Goal: Use online tool/utility: Utilize a website feature to perform a specific function

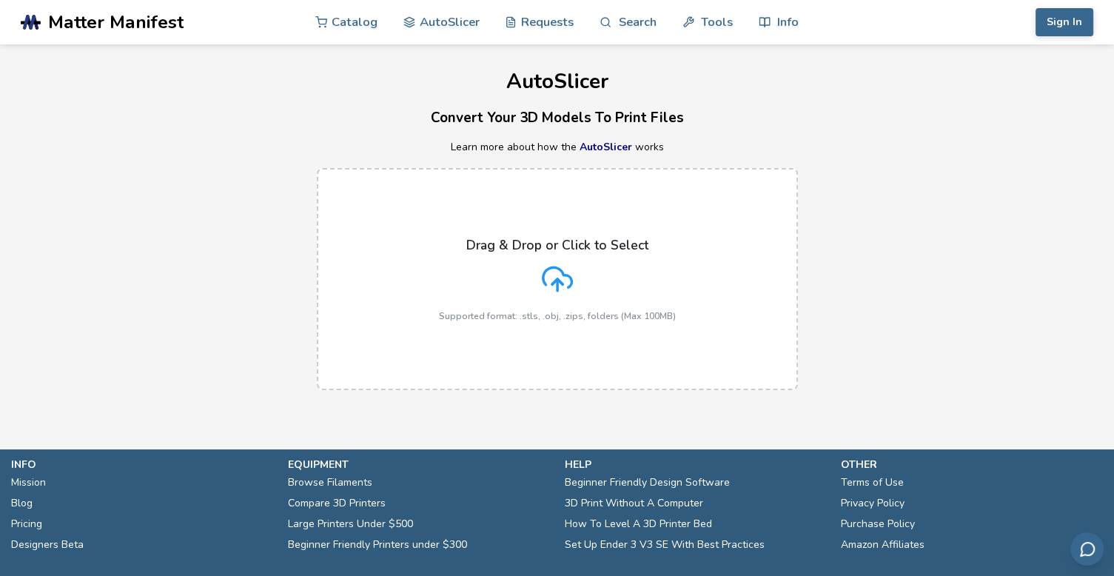
click at [548, 283] on icon at bounding box center [557, 278] width 31 height 31
click at [0, 0] on input "Drag & Drop or Click to Select Supported format: .stls, .obj, .zips, folders (M…" at bounding box center [0, 0] width 0 height 0
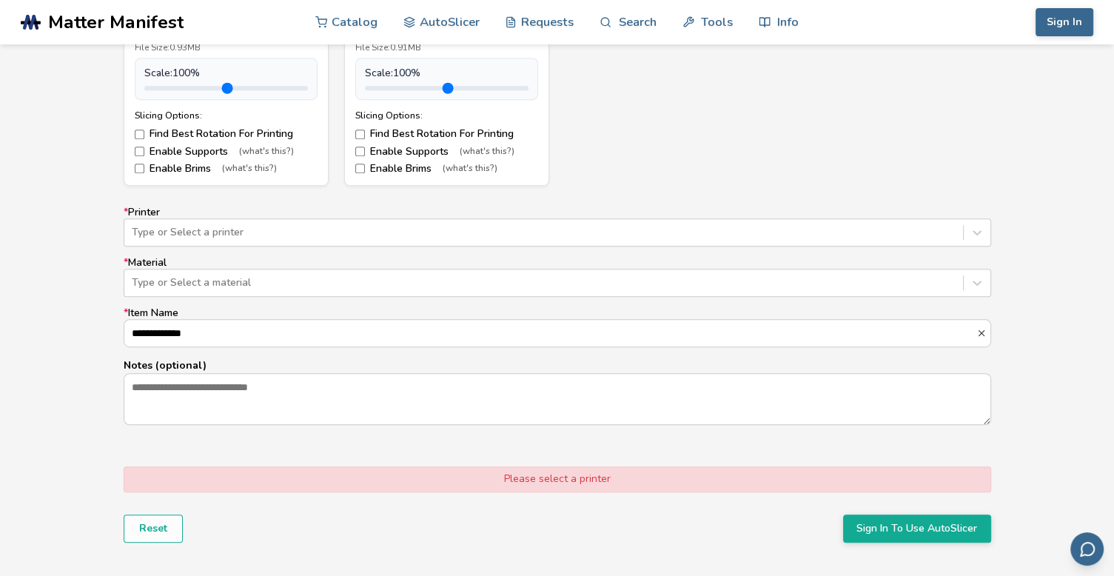
scroll to position [814, 0]
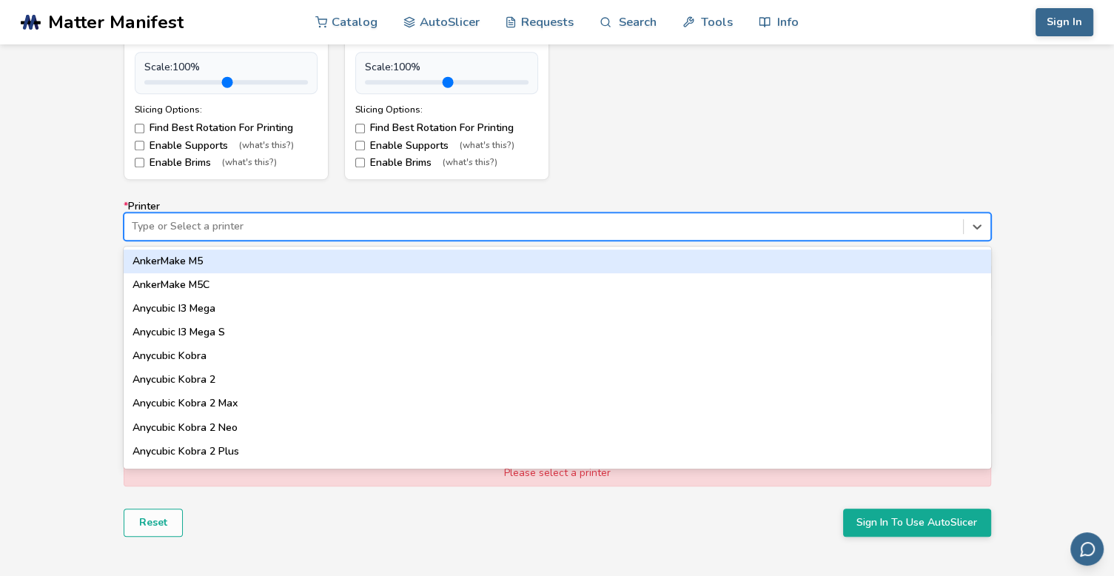
click at [223, 226] on div at bounding box center [544, 226] width 824 height 15
type input "****"
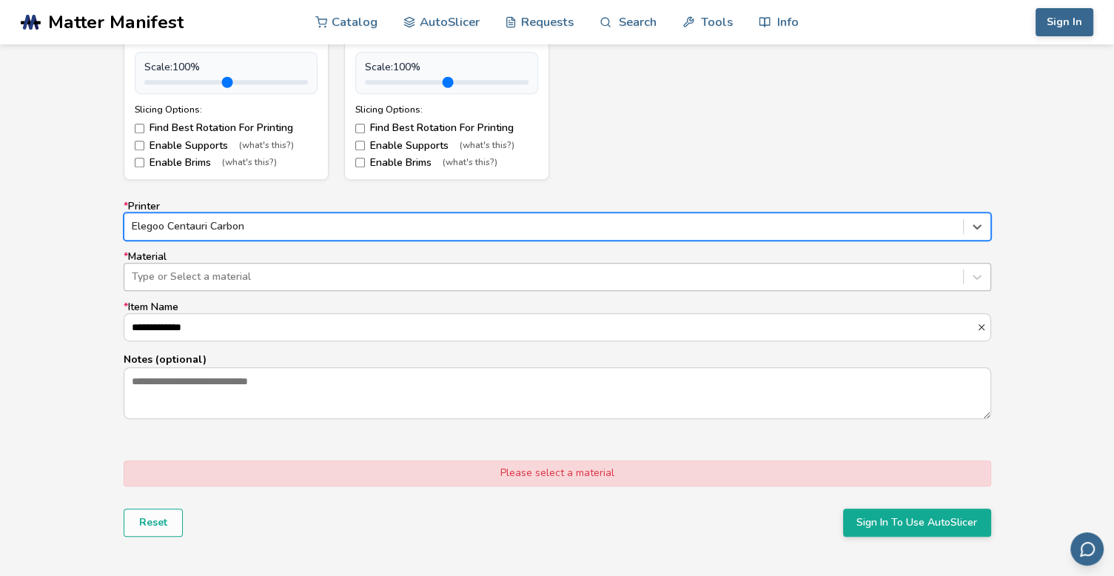
click at [272, 267] on div "Type or Select a material" at bounding box center [543, 276] width 838 height 21
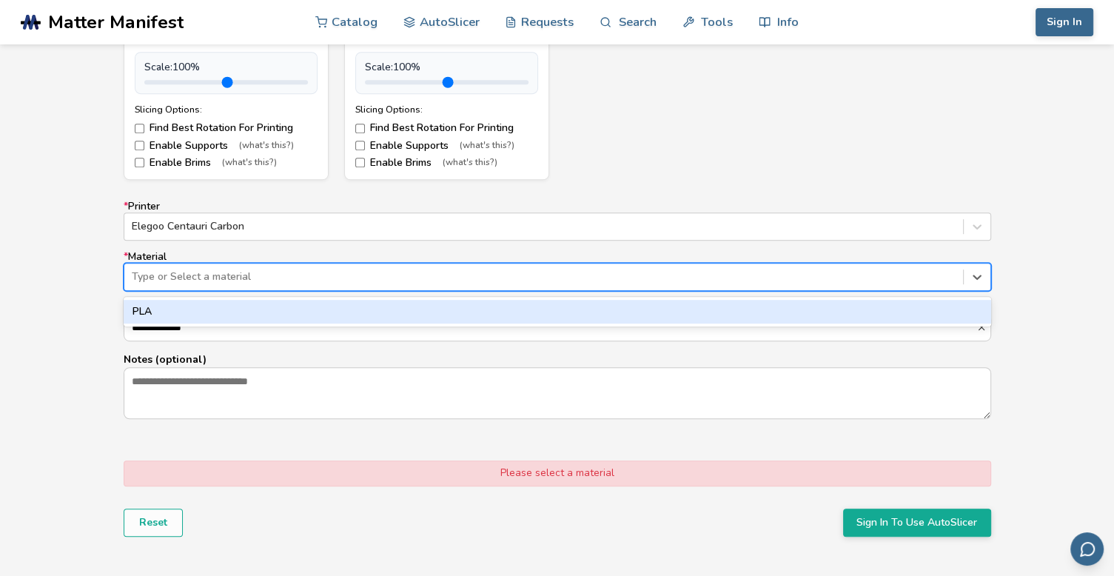
click at [280, 305] on div "PLA" at bounding box center [557, 312] width 867 height 24
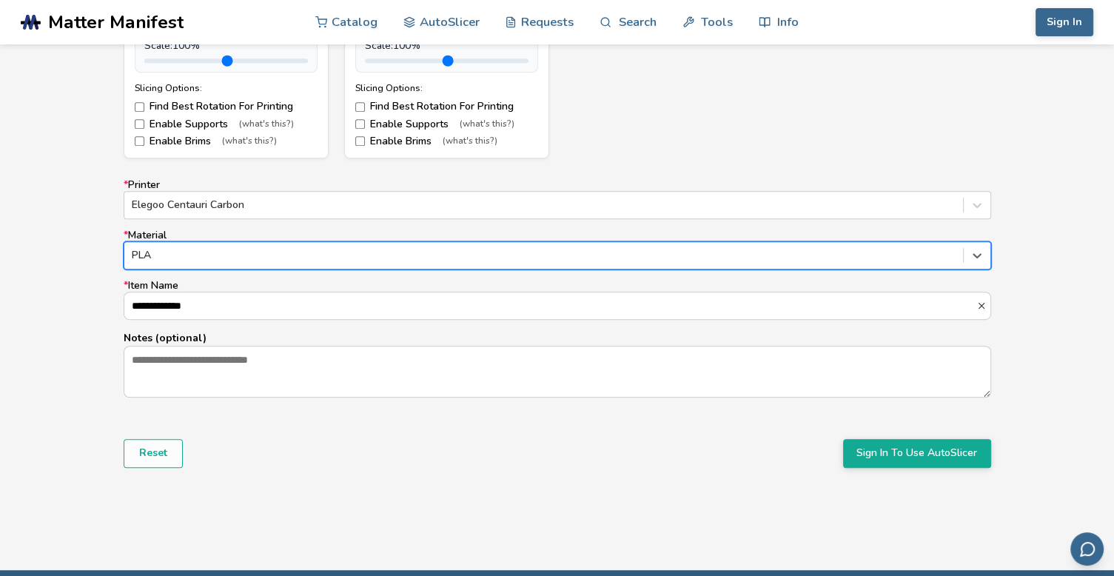
scroll to position [1030, 0]
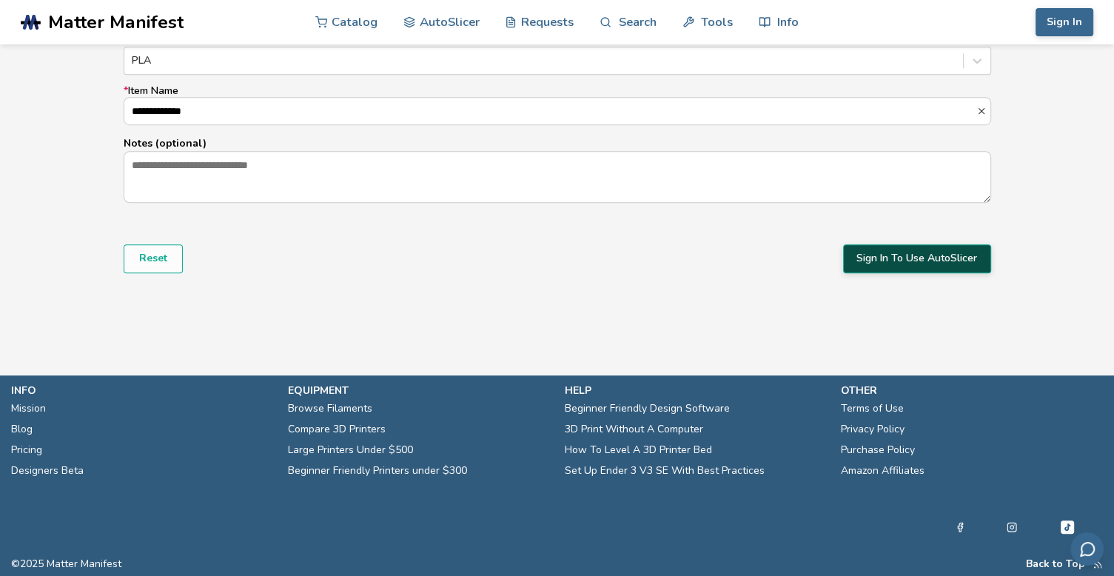
click at [941, 259] on button "Sign In To Use AutoSlicer" at bounding box center [917, 258] width 148 height 28
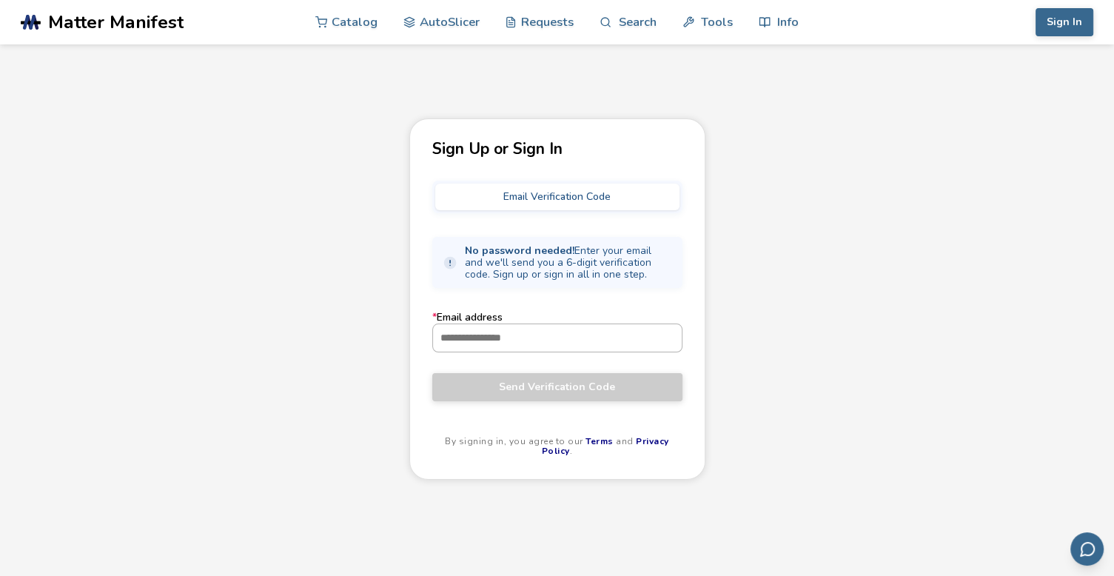
click at [519, 339] on input "* Email address" at bounding box center [557, 337] width 249 height 27
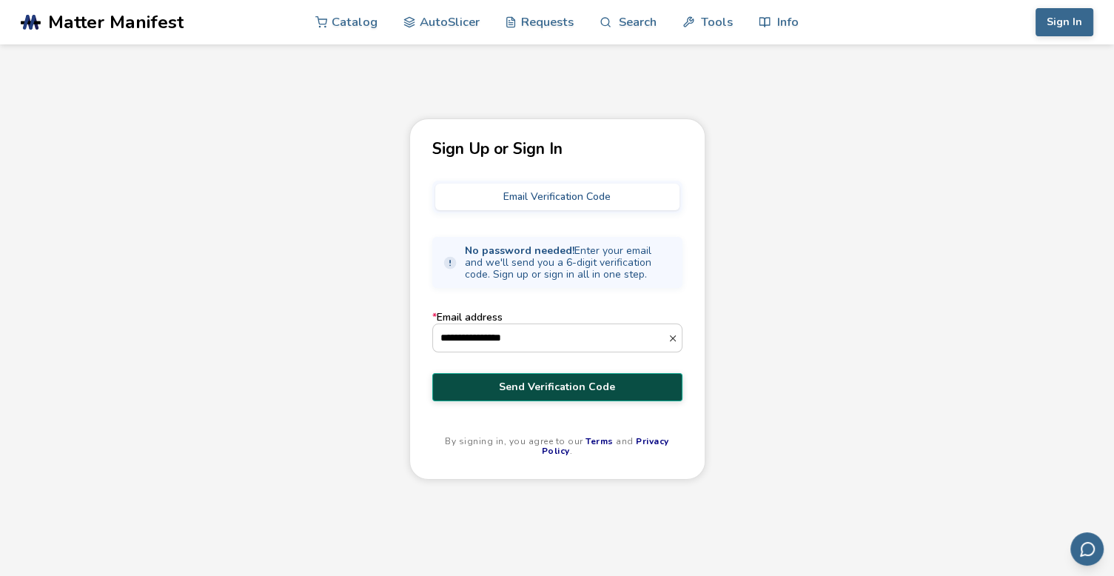
type input "**********"
click at [514, 388] on span "Send Verification Code" at bounding box center [557, 387] width 228 height 12
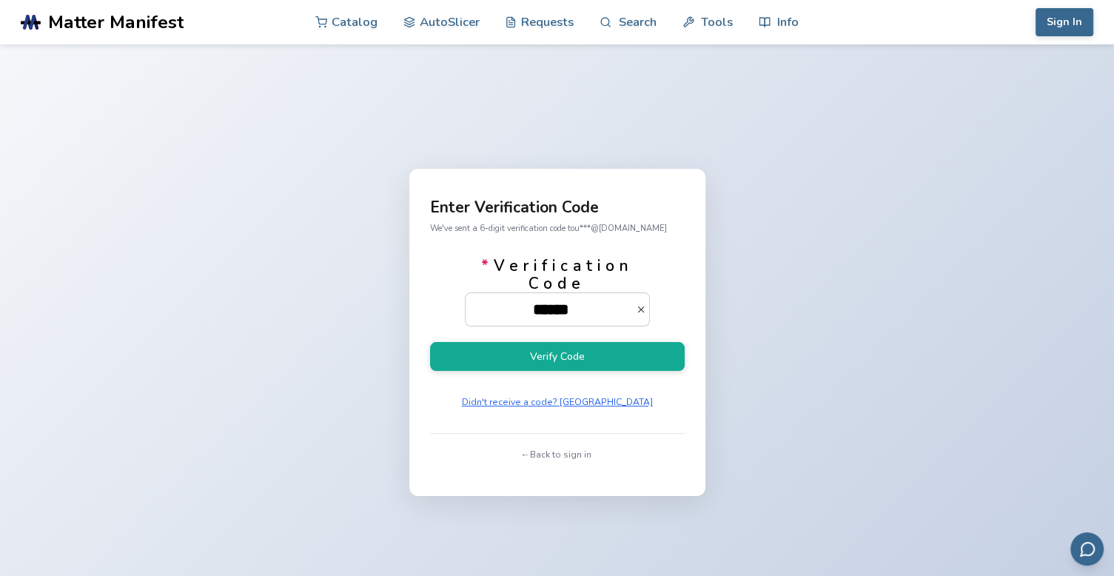
type input "******"
click at [430, 342] on button "Verify Code" at bounding box center [557, 356] width 255 height 29
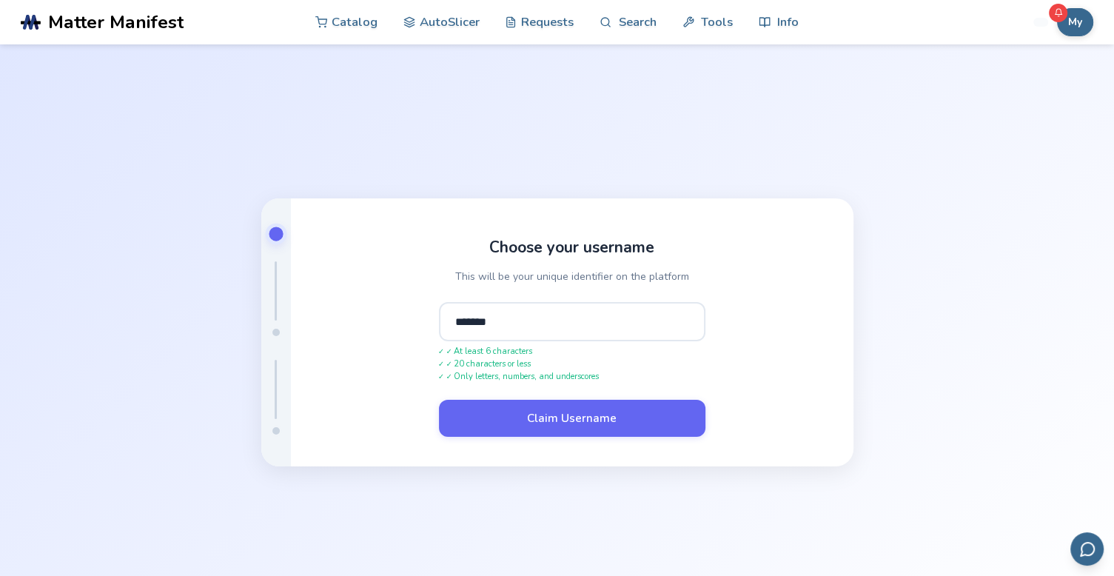
type input "*******"
click at [439, 400] on button "Claim Username" at bounding box center [572, 418] width 266 height 37
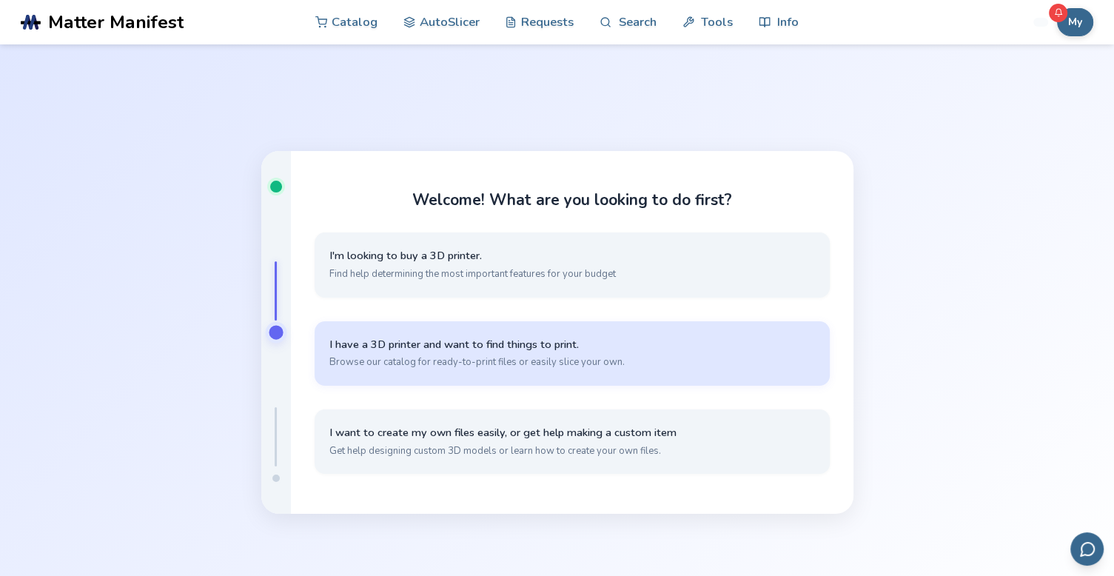
click at [516, 372] on button "I have a 3D printer and want to find things to print. Browse our catalog for re…" at bounding box center [571, 353] width 515 height 64
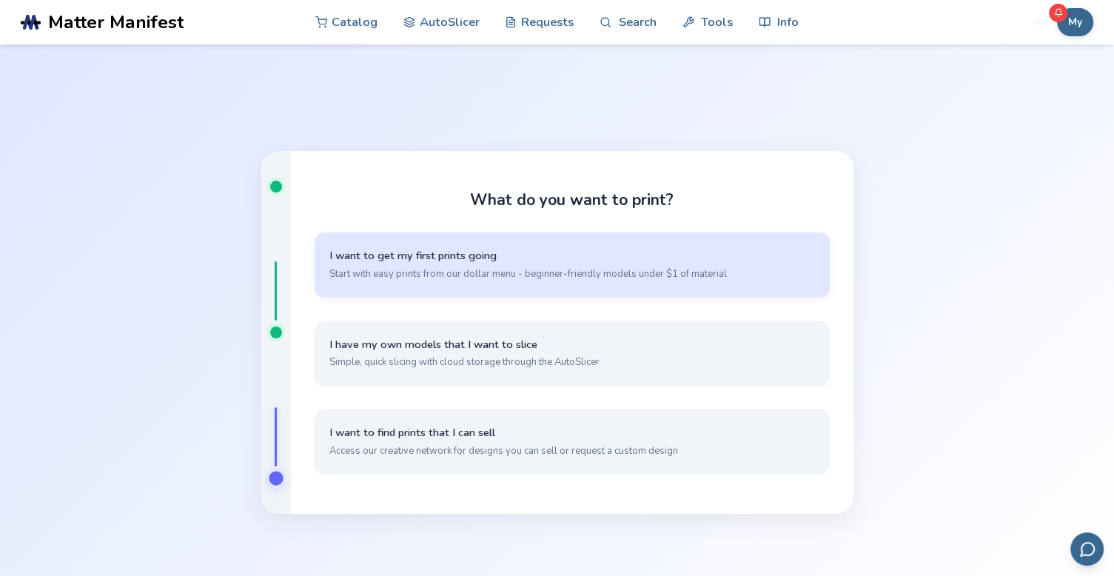
click at [441, 263] on button "I want to get my first prints going Start with easy prints from our dollar menu…" at bounding box center [571, 264] width 515 height 64
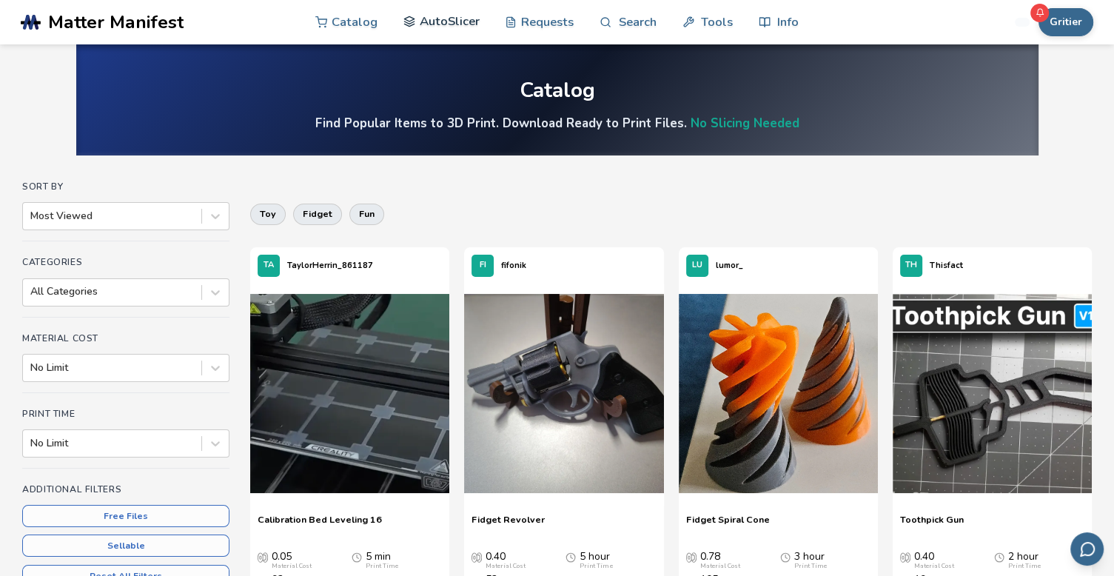
click at [432, 19] on link "AutoSlicer" at bounding box center [441, 21] width 76 height 44
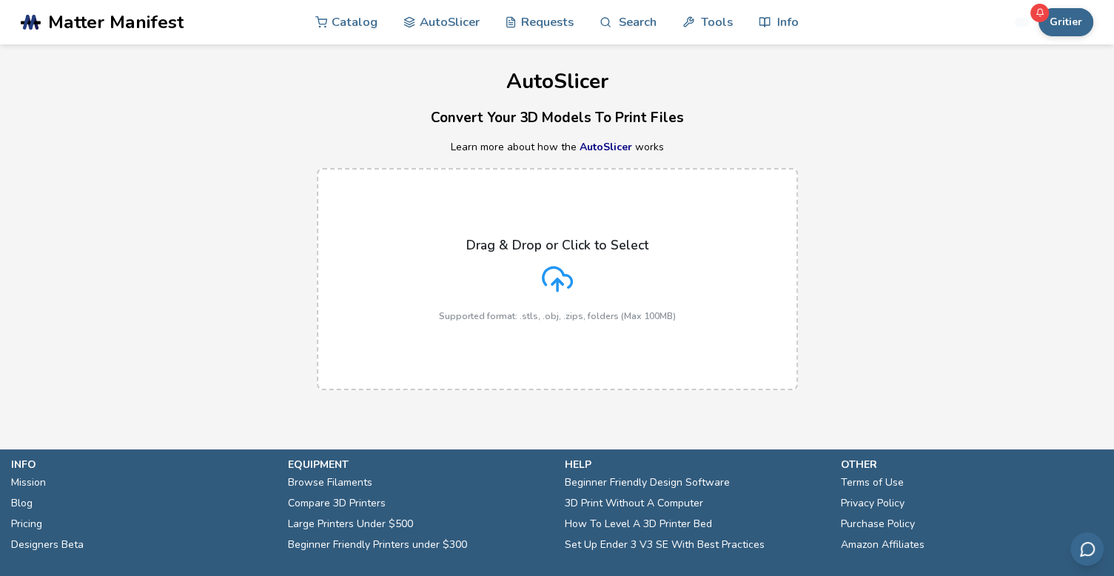
click at [537, 328] on label "Drag & Drop or Click to Select Supported format: .stls, .obj, .zips, folders (M…" at bounding box center [557, 279] width 481 height 222
click at [0, 0] on input "Drag & Drop or Click to Select Supported format: .stls, .obj, .zips, folders (M…" at bounding box center [0, 0] width 0 height 0
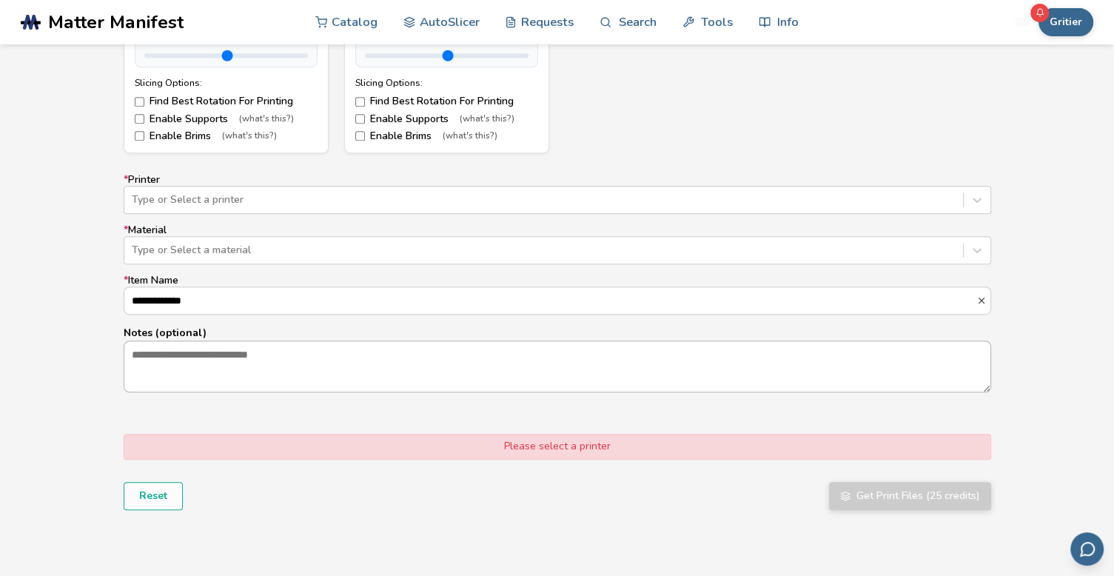
scroll to position [888, 0]
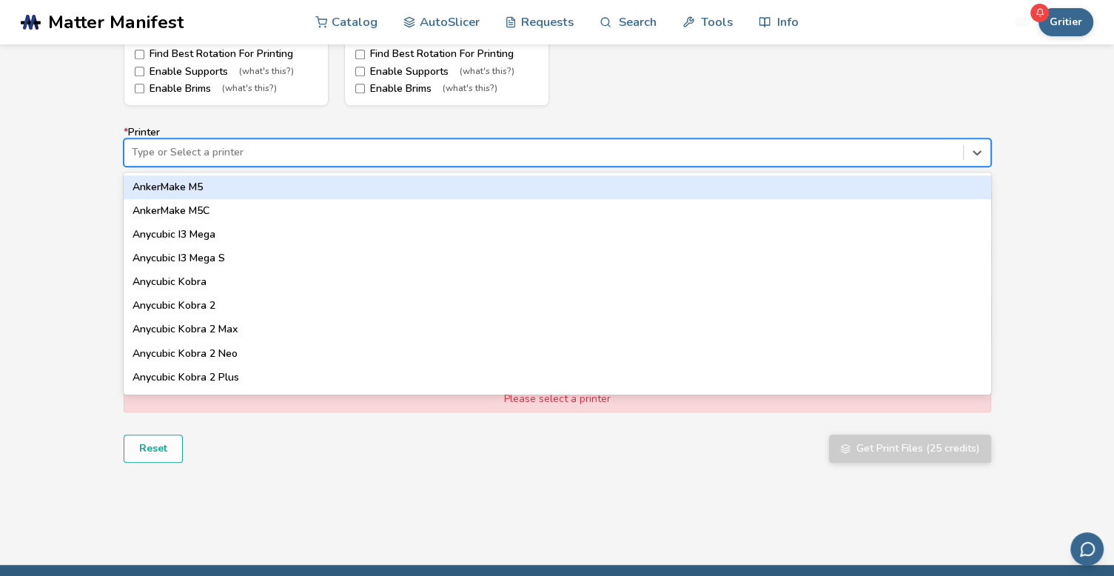
click at [330, 151] on div at bounding box center [544, 152] width 824 height 15
type input "****"
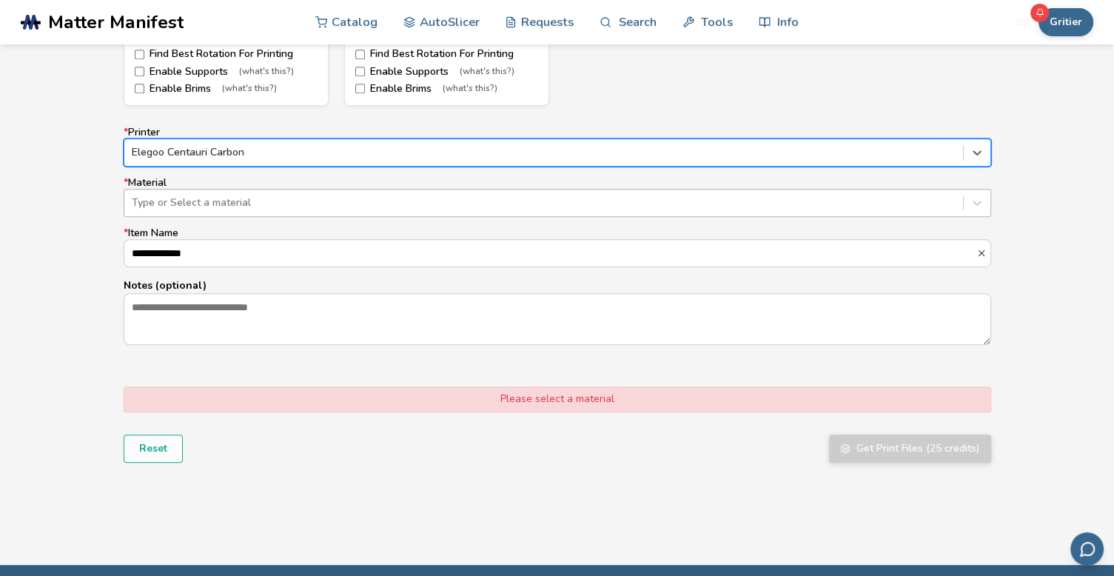
drag, startPoint x: 309, startPoint y: 197, endPoint x: 317, endPoint y: 196, distance: 8.2
click at [311, 197] on div at bounding box center [544, 202] width 824 height 15
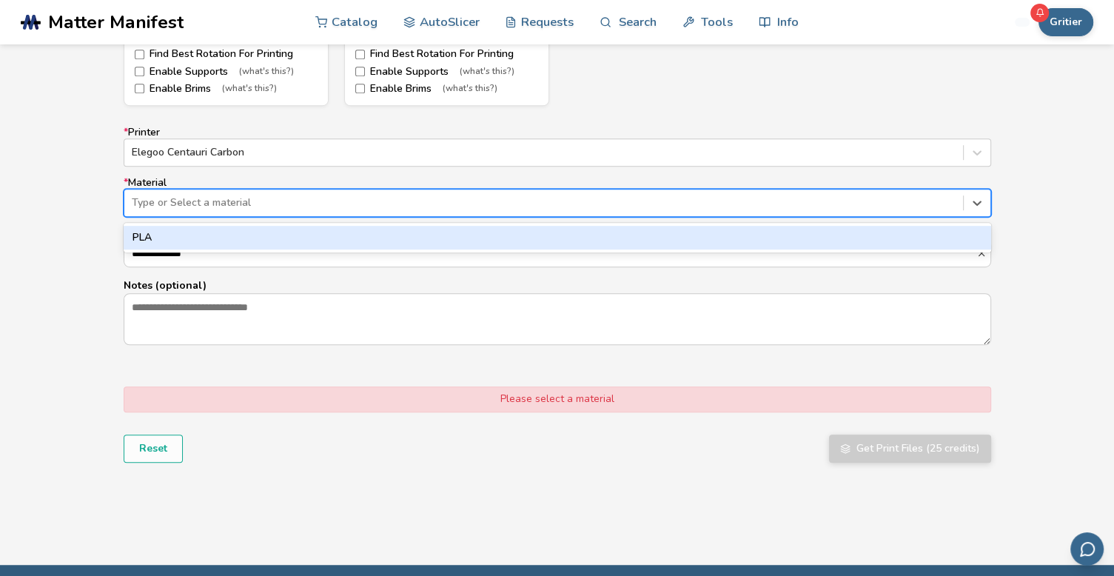
click at [221, 234] on div "PLA" at bounding box center [557, 238] width 867 height 24
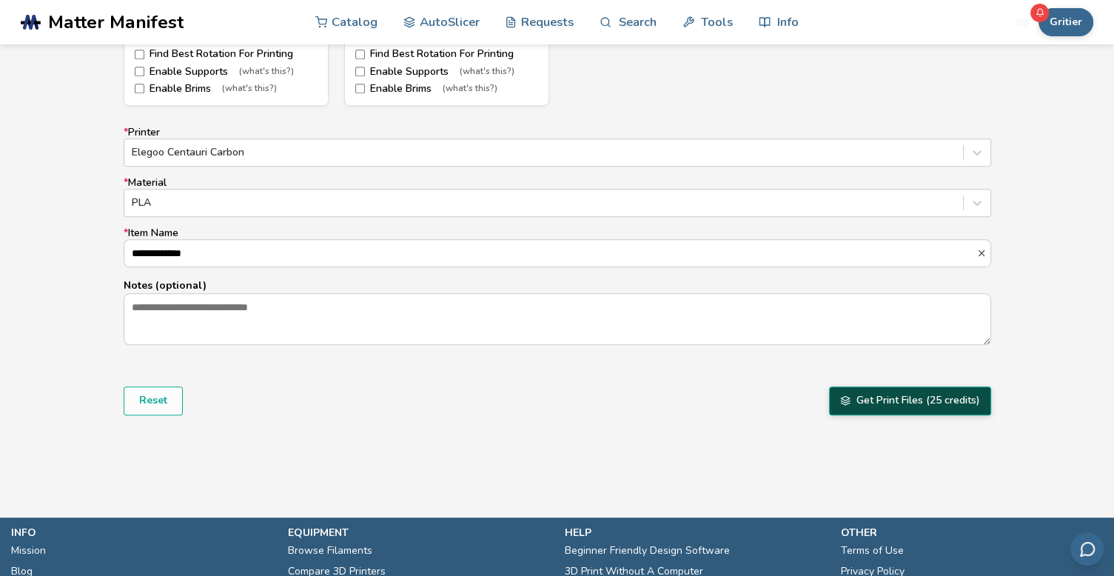
click at [944, 402] on button "Get Print Files (25 credits)" at bounding box center [910, 400] width 162 height 28
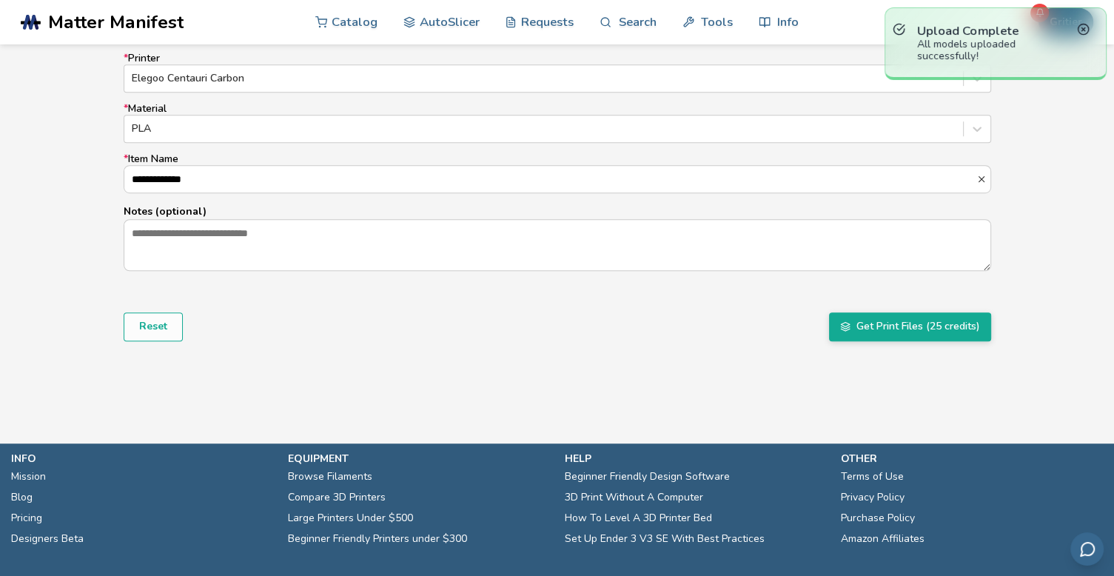
scroll to position [1000, 0]
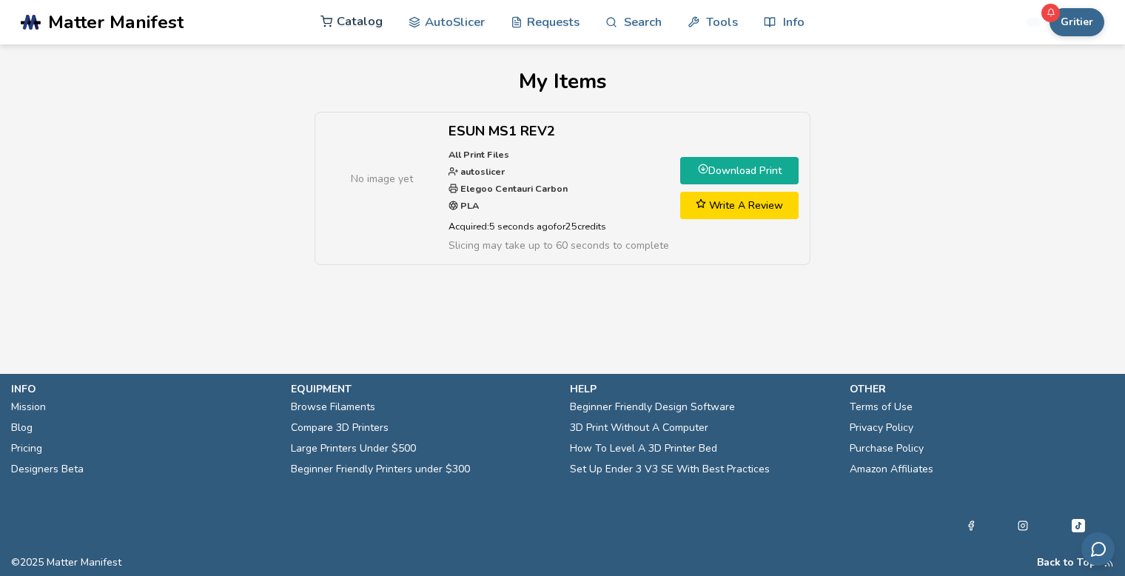
click at [349, 15] on link "Catalog" at bounding box center [351, 21] width 62 height 44
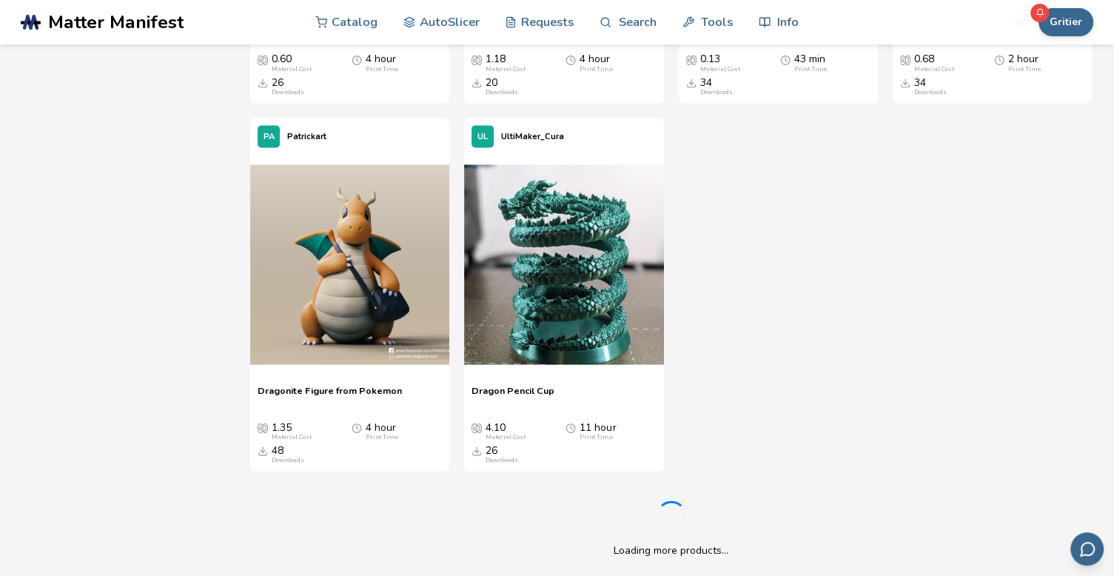
scroll to position [2738, 0]
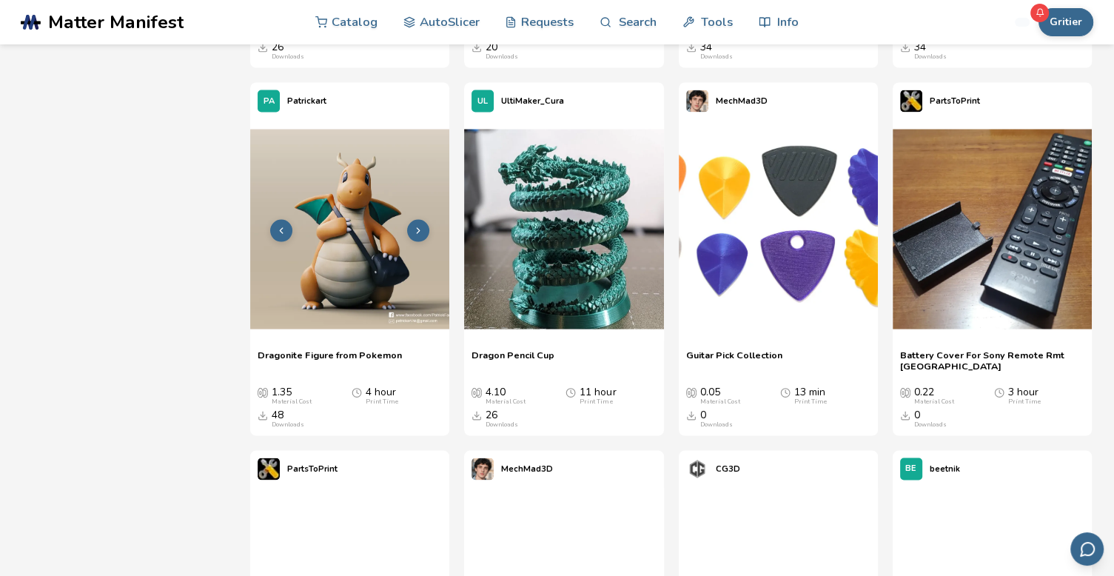
click at [368, 231] on img at bounding box center [349, 228] width 199 height 199
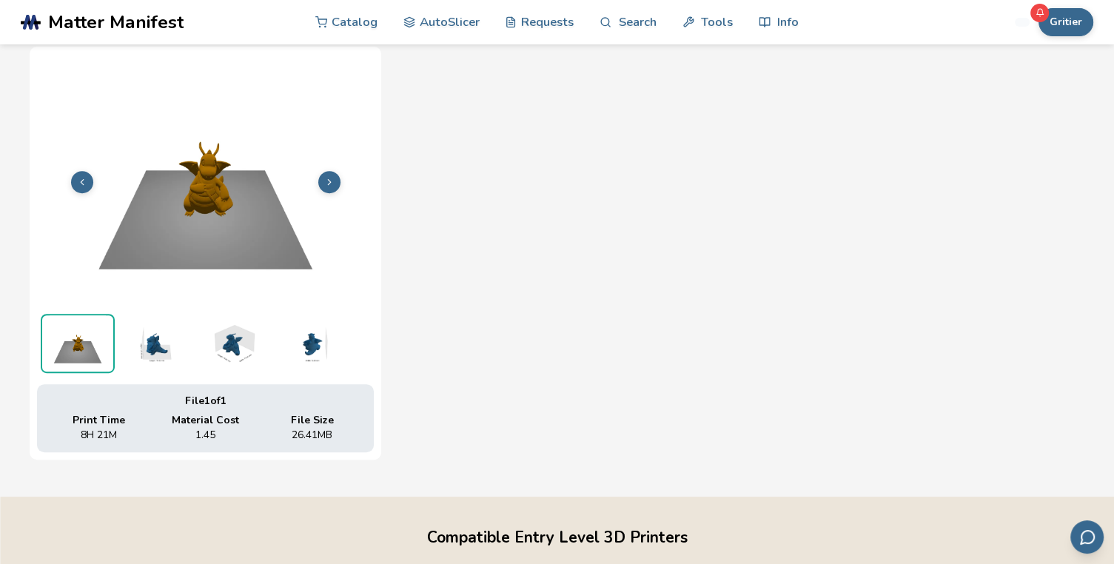
scroll to position [459, 0]
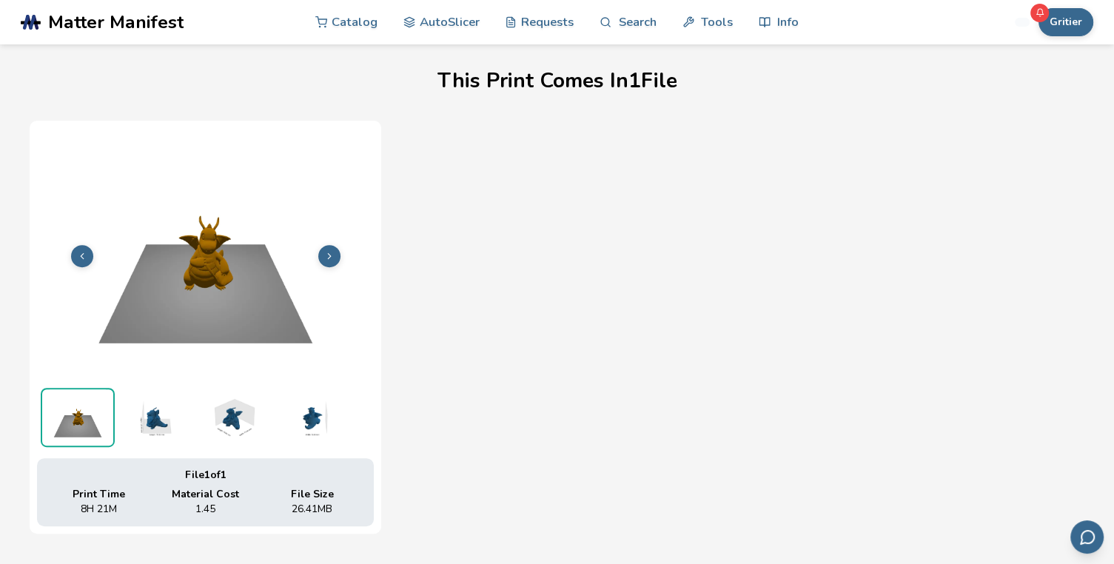
click at [155, 414] on img at bounding box center [155, 417] width 74 height 59
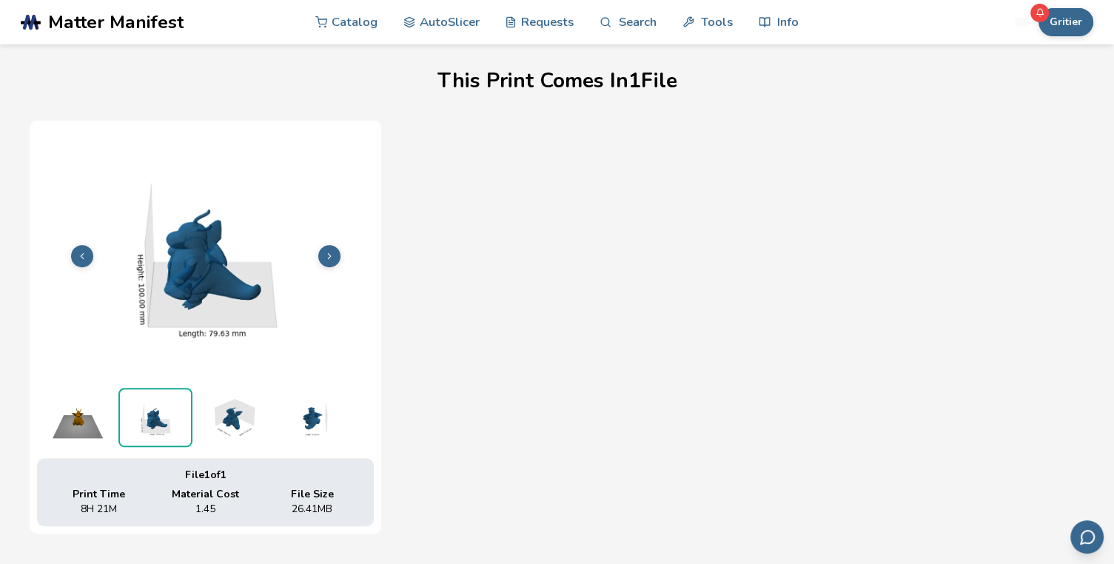
click at [222, 415] on img at bounding box center [233, 417] width 74 height 59
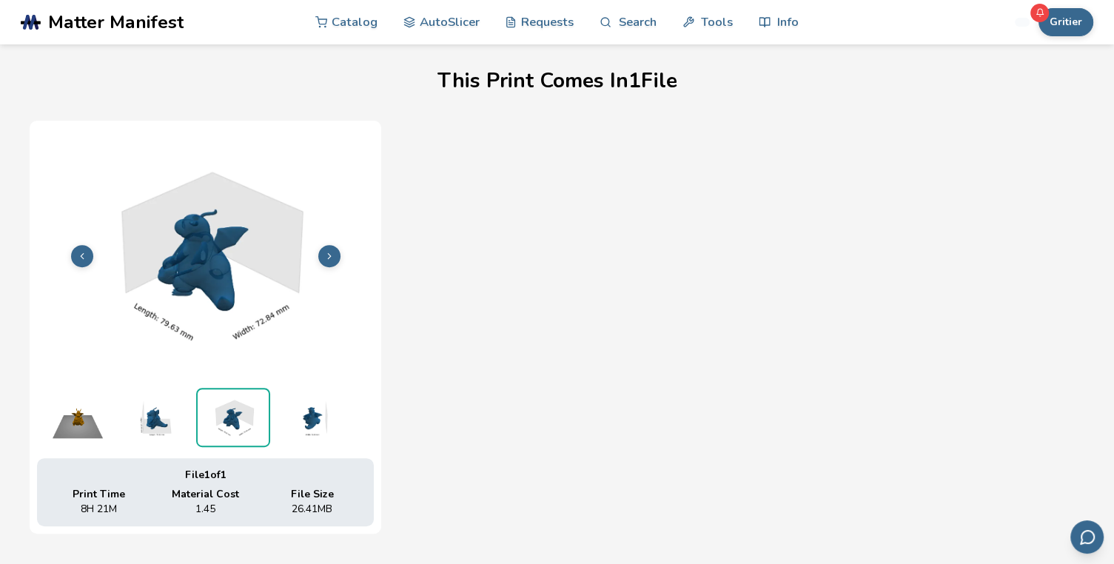
click at [311, 415] on img at bounding box center [311, 417] width 74 height 59
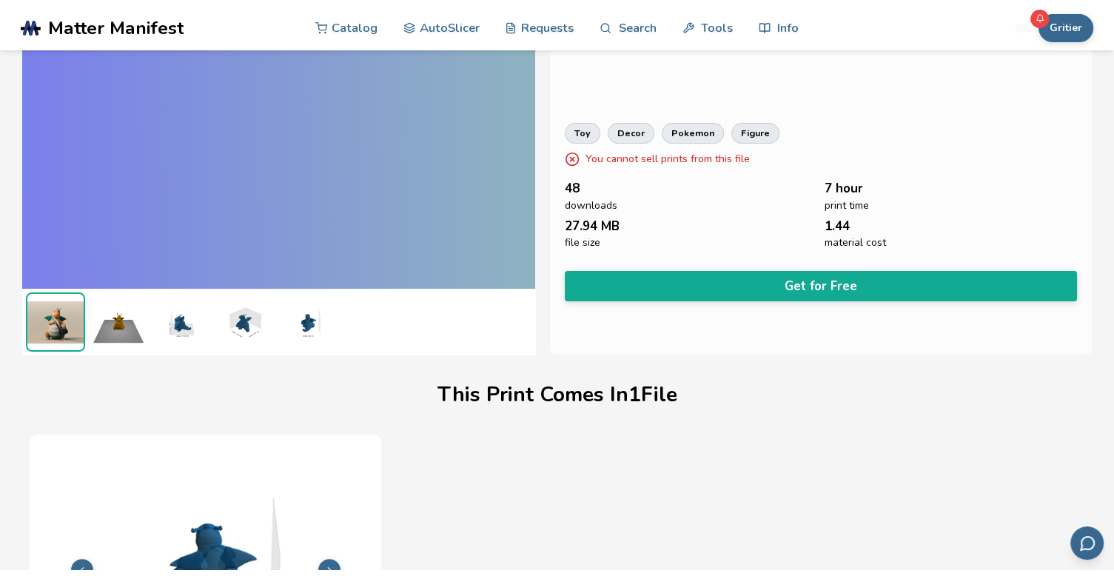
scroll to position [0, 0]
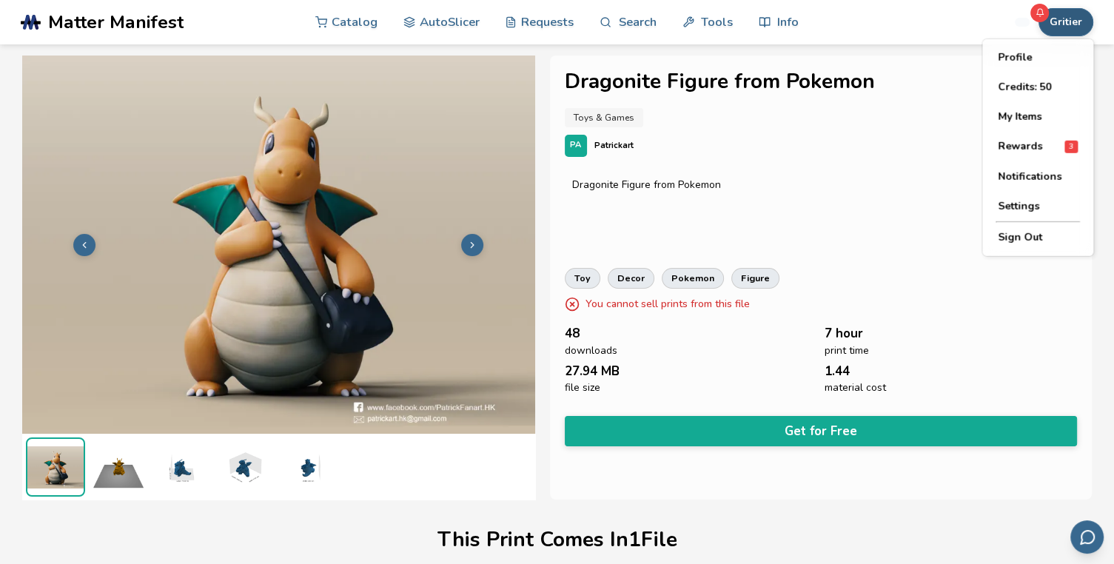
click at [1070, 25] on button "Gritier" at bounding box center [1065, 22] width 55 height 28
click at [1030, 55] on button "Profile" at bounding box center [1038, 58] width 104 height 30
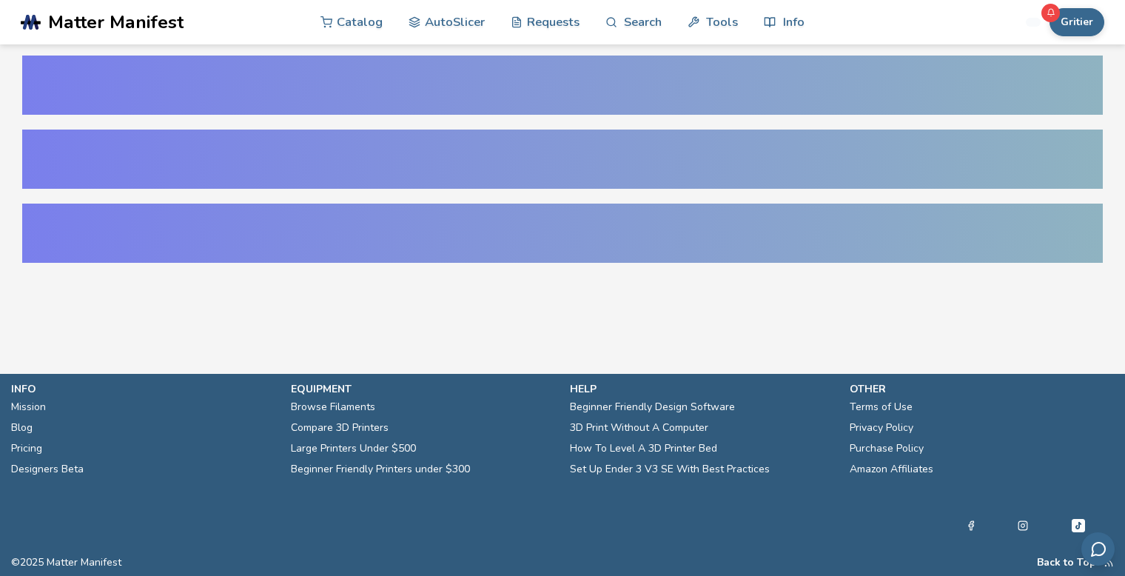
select select "**********"
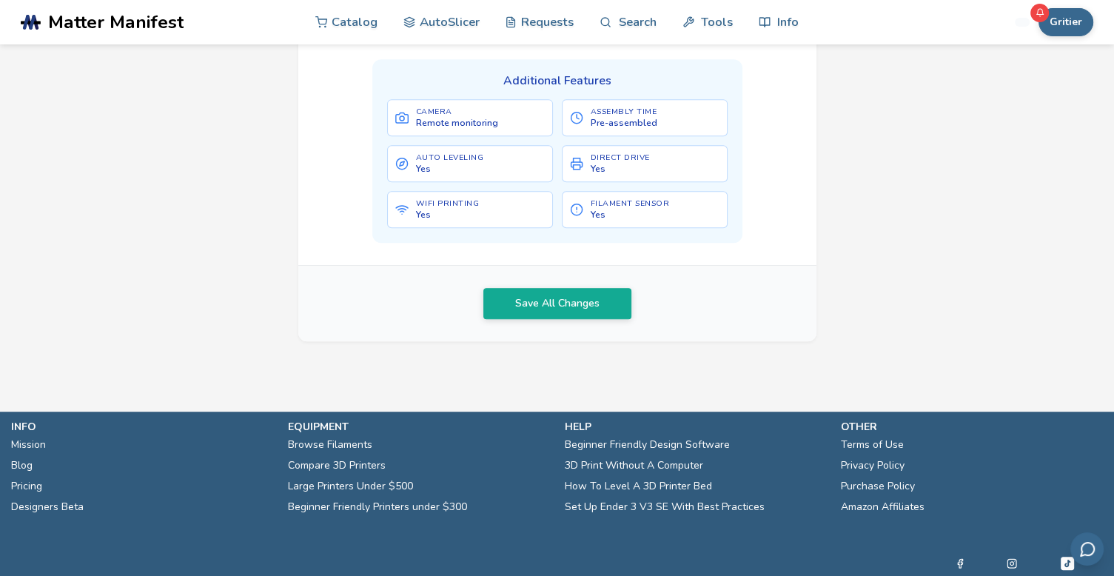
scroll to position [471, 0]
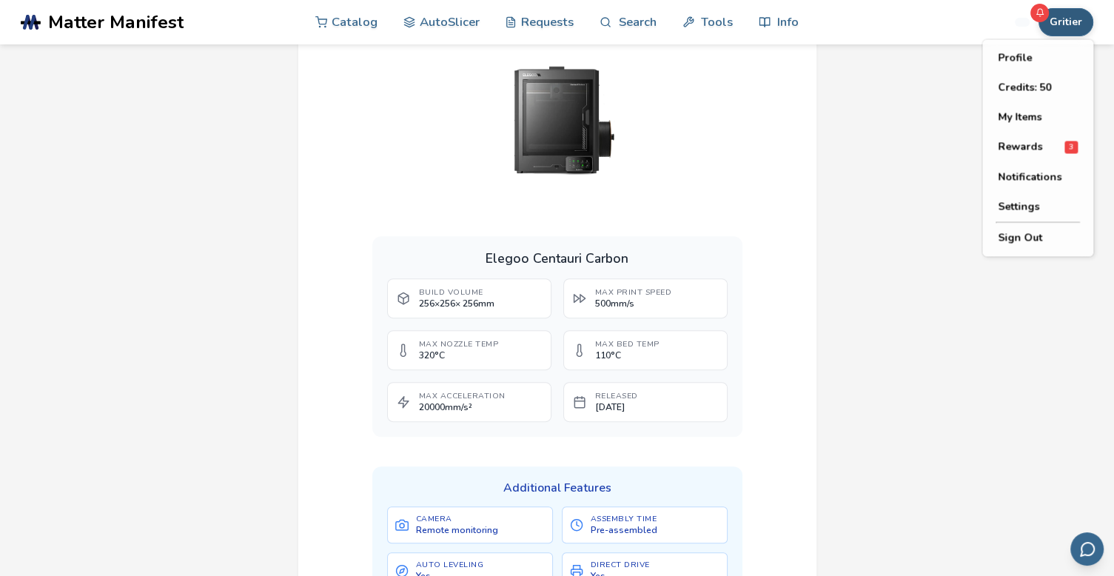
click at [1074, 31] on button "Gritier" at bounding box center [1065, 22] width 55 height 28
click at [1064, 148] on span "3" at bounding box center [1070, 147] width 13 height 13
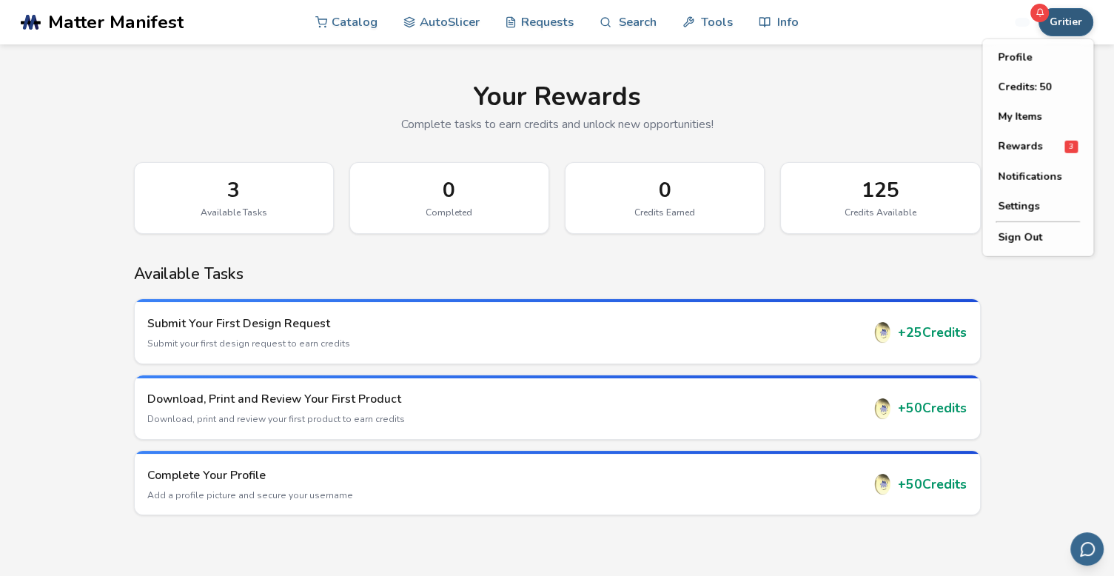
click at [1063, 25] on button "Gritier" at bounding box center [1065, 22] width 55 height 28
click at [1046, 118] on button "My Items" at bounding box center [1038, 117] width 104 height 30
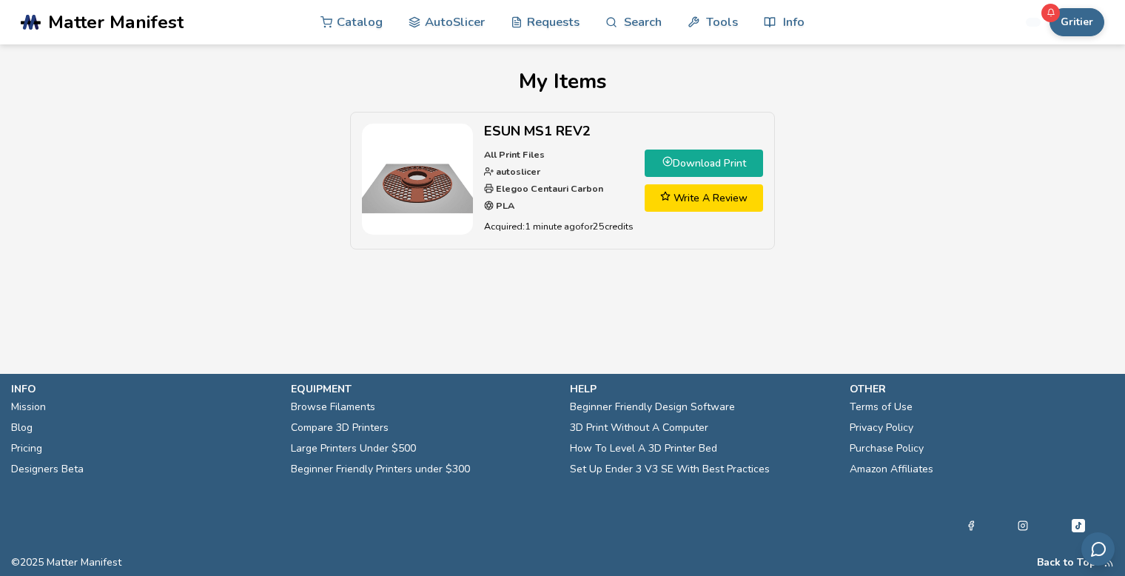
drag, startPoint x: 420, startPoint y: 194, endPoint x: 450, endPoint y: 189, distance: 30.7
click at [420, 194] on img at bounding box center [417, 179] width 111 height 111
click at [536, 129] on h2 "ESUN MS1 REV2" at bounding box center [558, 132] width 149 height 16
